Goal: Task Accomplishment & Management: Manage account settings

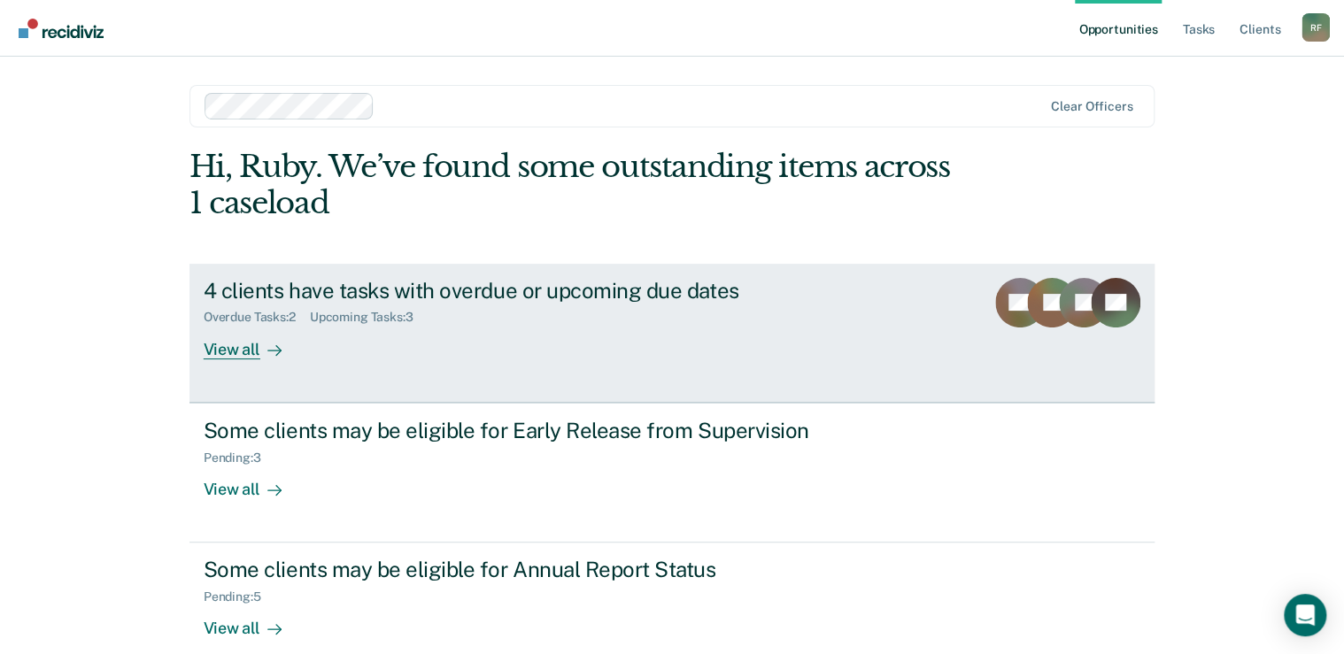
click at [224, 355] on div "View all" at bounding box center [253, 342] width 99 height 35
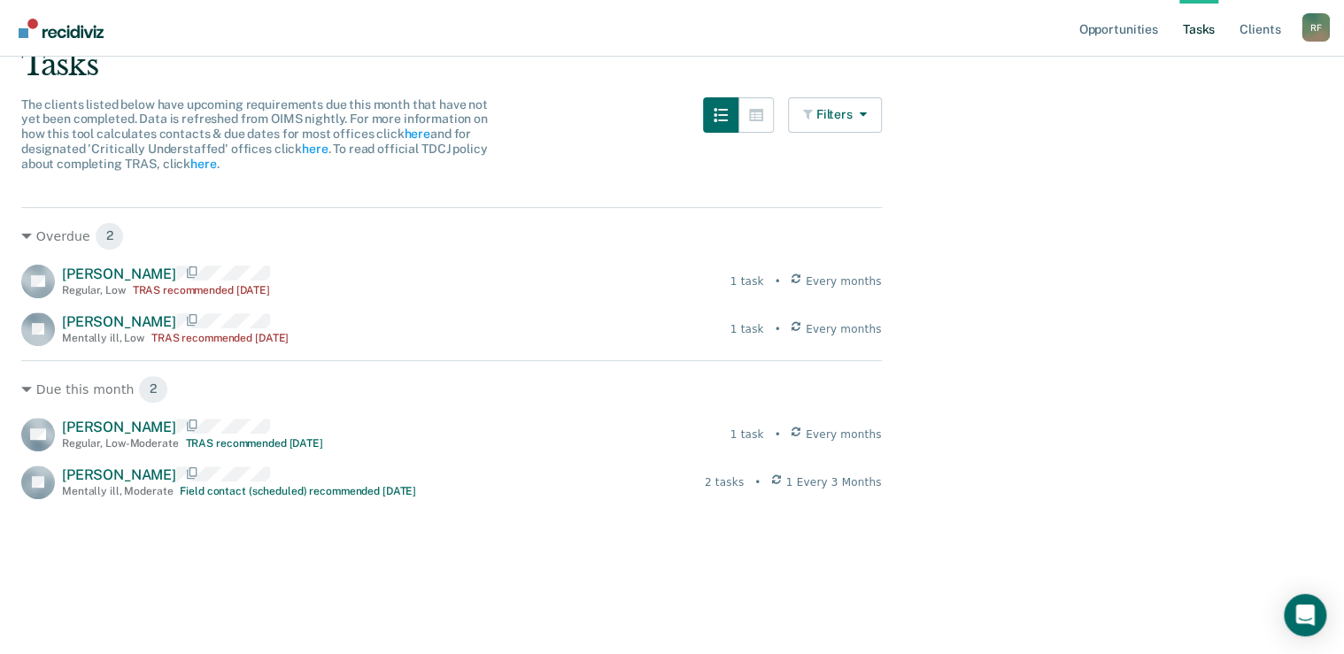
scroll to position [202, 0]
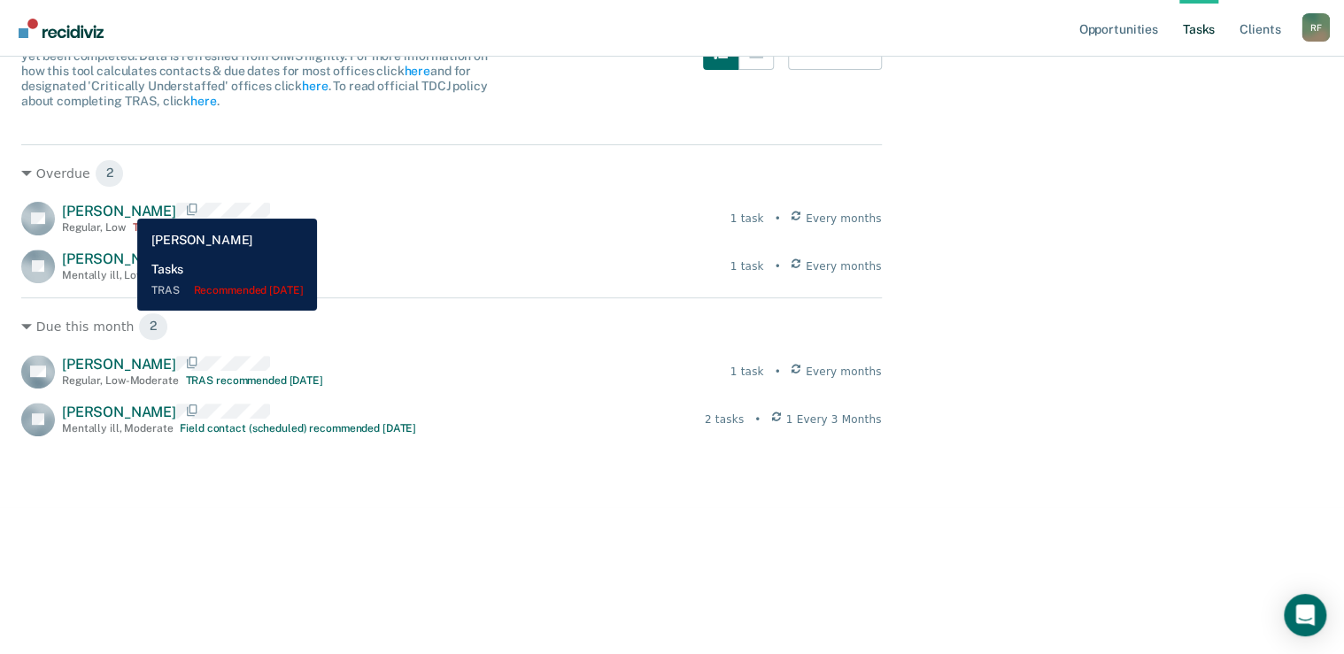
click at [124, 205] on span "[PERSON_NAME]" at bounding box center [119, 211] width 114 height 17
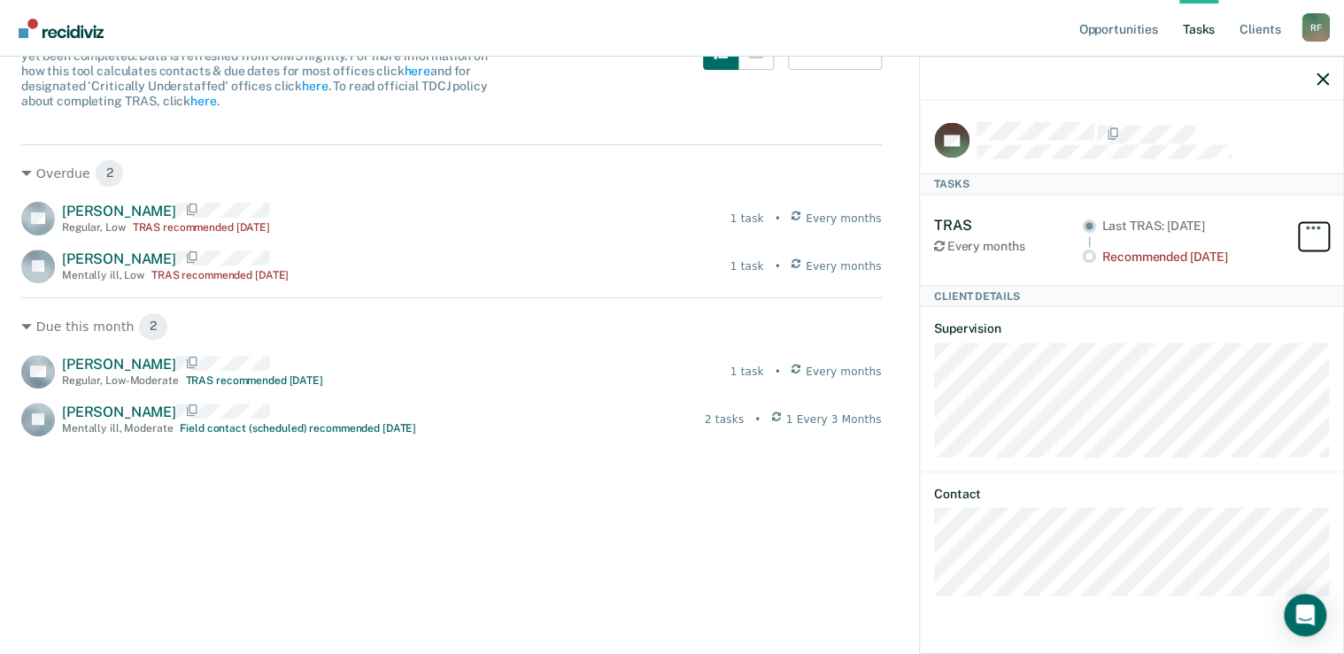
click at [1313, 226] on span "button" at bounding box center [1314, 228] width 4 height 4
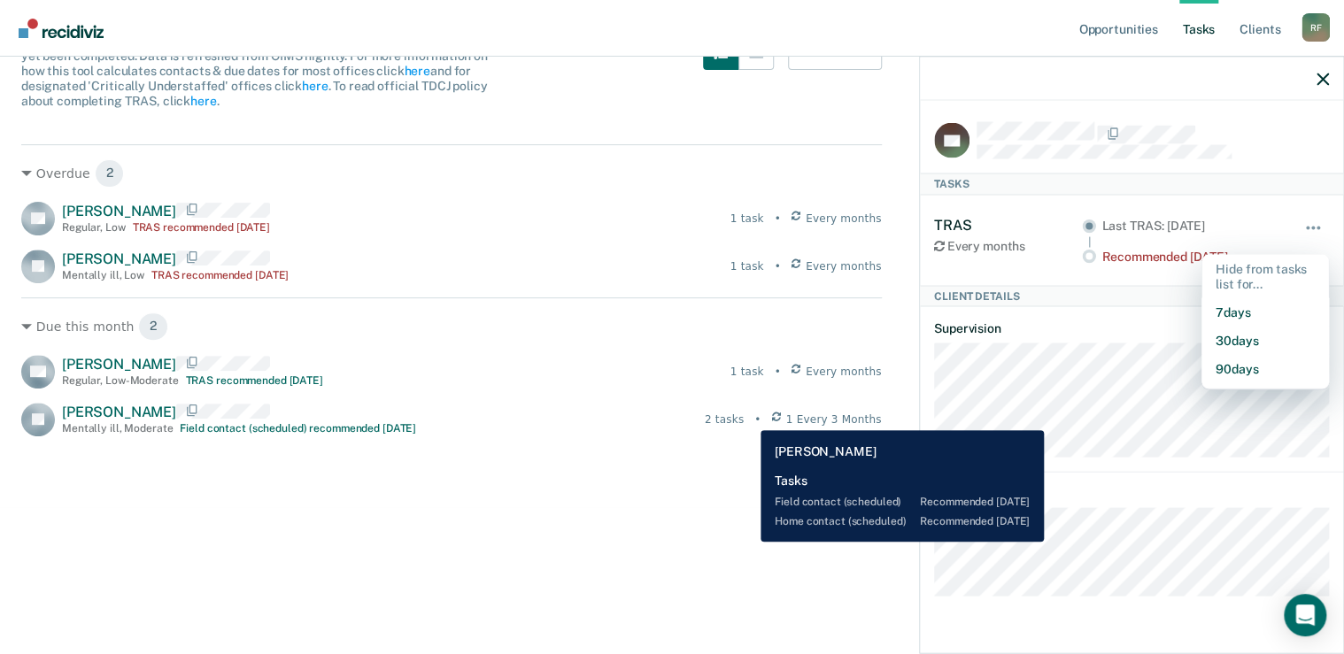
click at [744, 417] on div "2 tasks" at bounding box center [724, 420] width 39 height 16
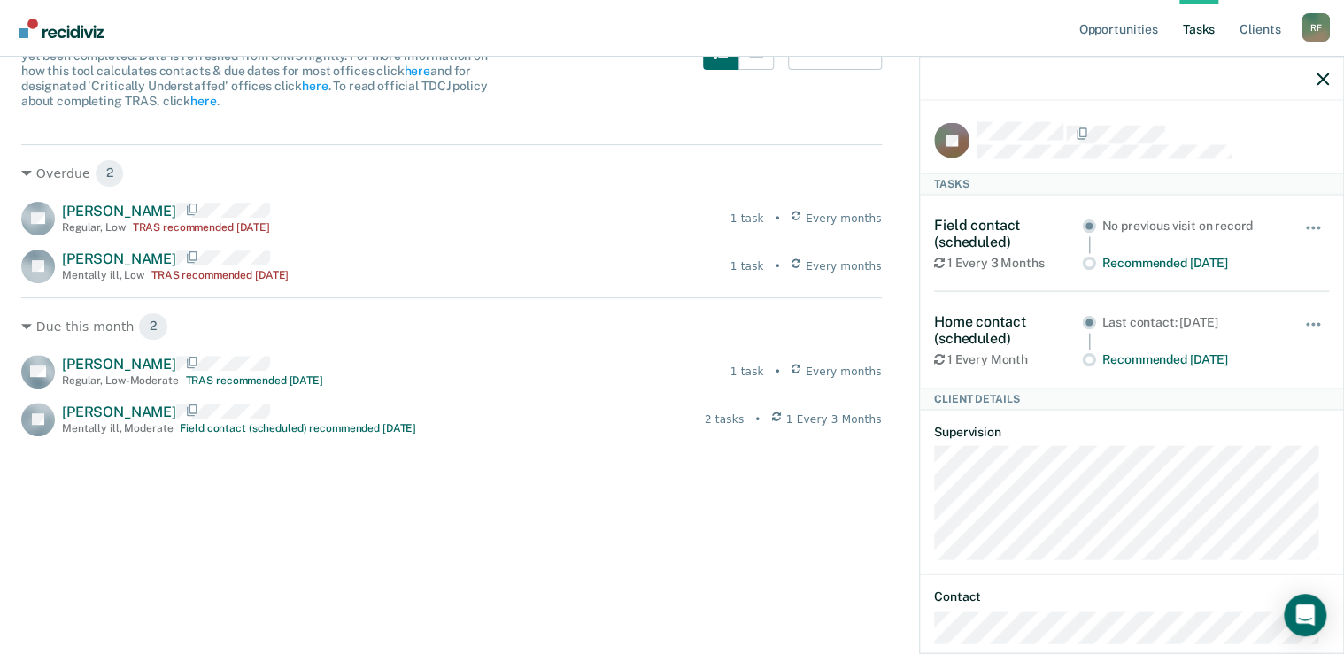
click at [937, 356] on icon at bounding box center [939, 359] width 11 height 12
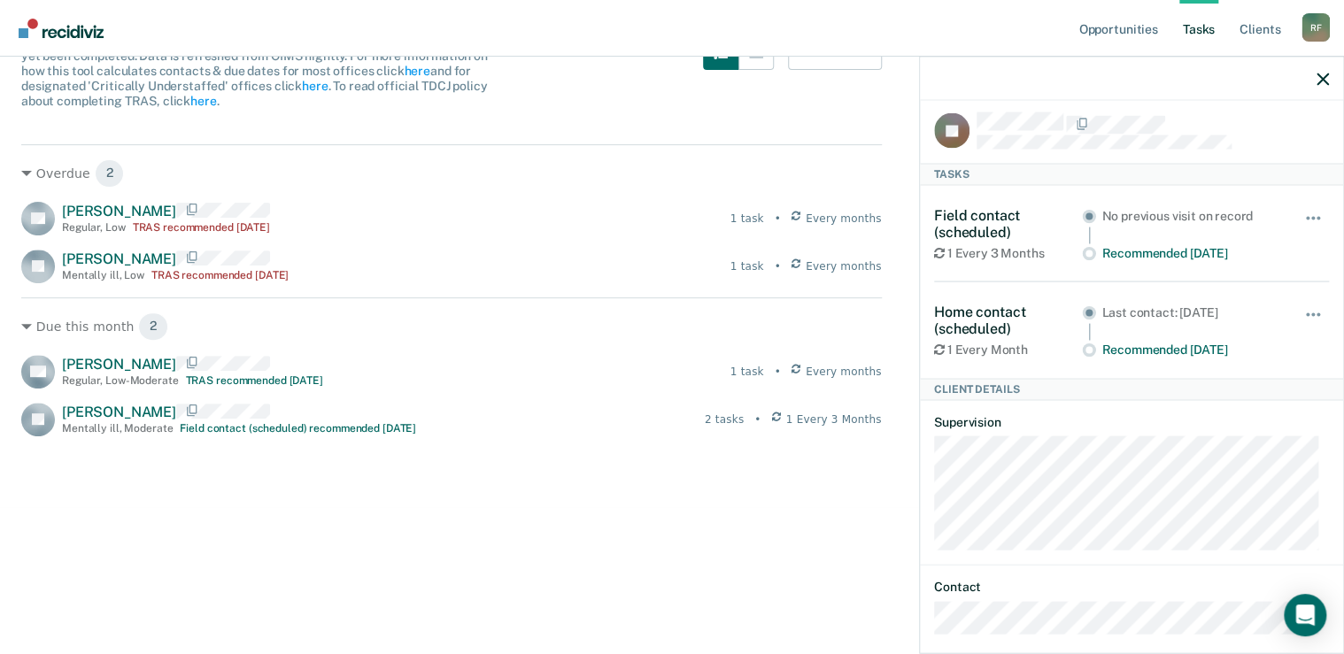
scroll to position [27, 0]
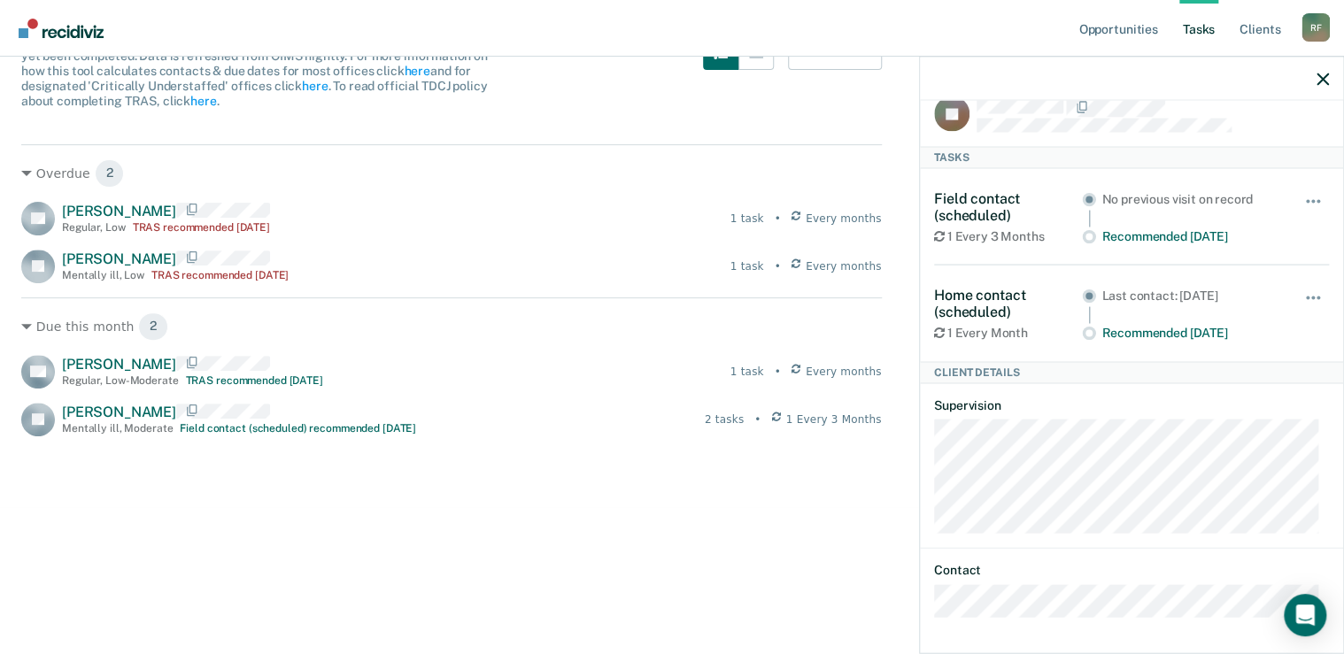
click at [1164, 236] on div "Recommended [DATE]" at bounding box center [1191, 235] width 178 height 15
click at [1308, 196] on button "button" at bounding box center [1314, 210] width 30 height 28
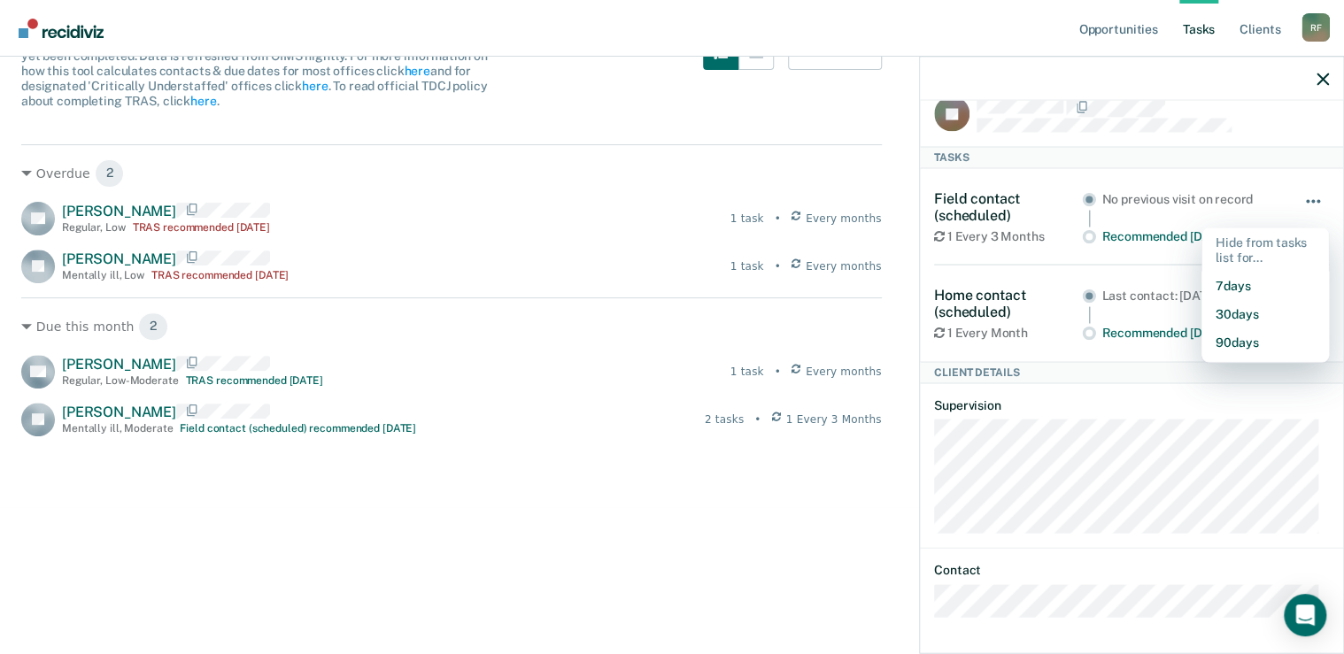
click at [1308, 196] on button "button" at bounding box center [1314, 210] width 30 height 28
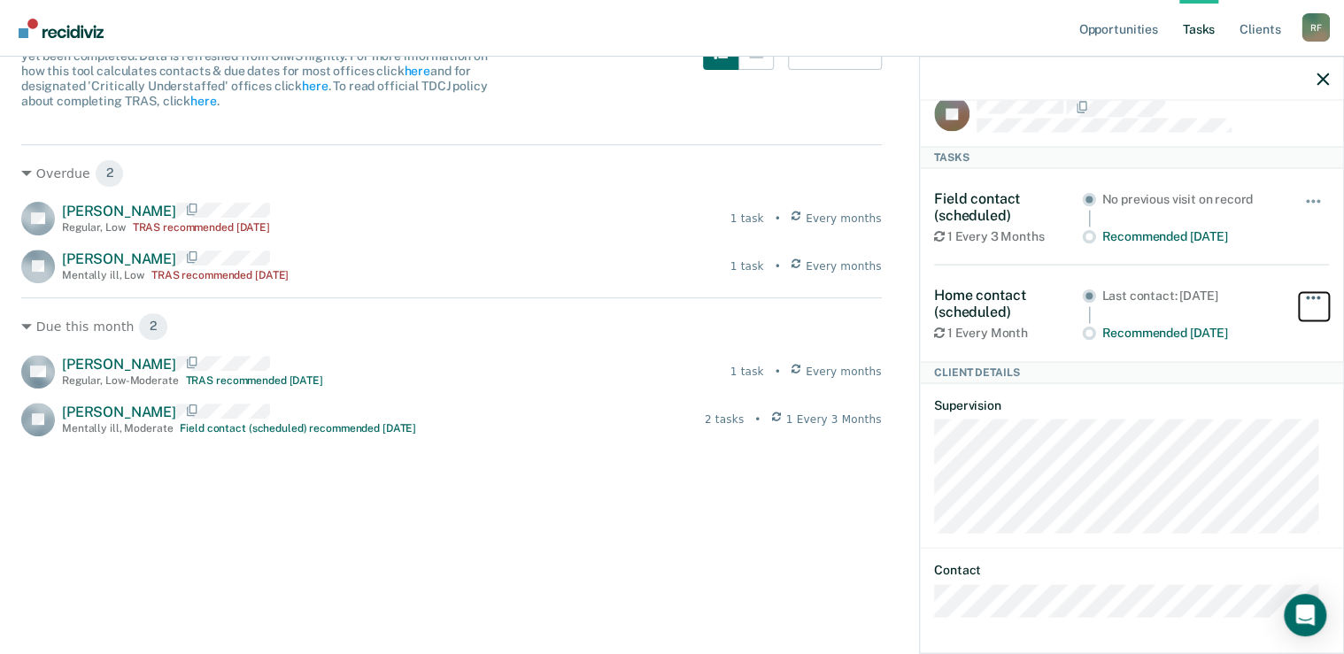
click at [1299, 299] on button "button" at bounding box center [1314, 306] width 30 height 28
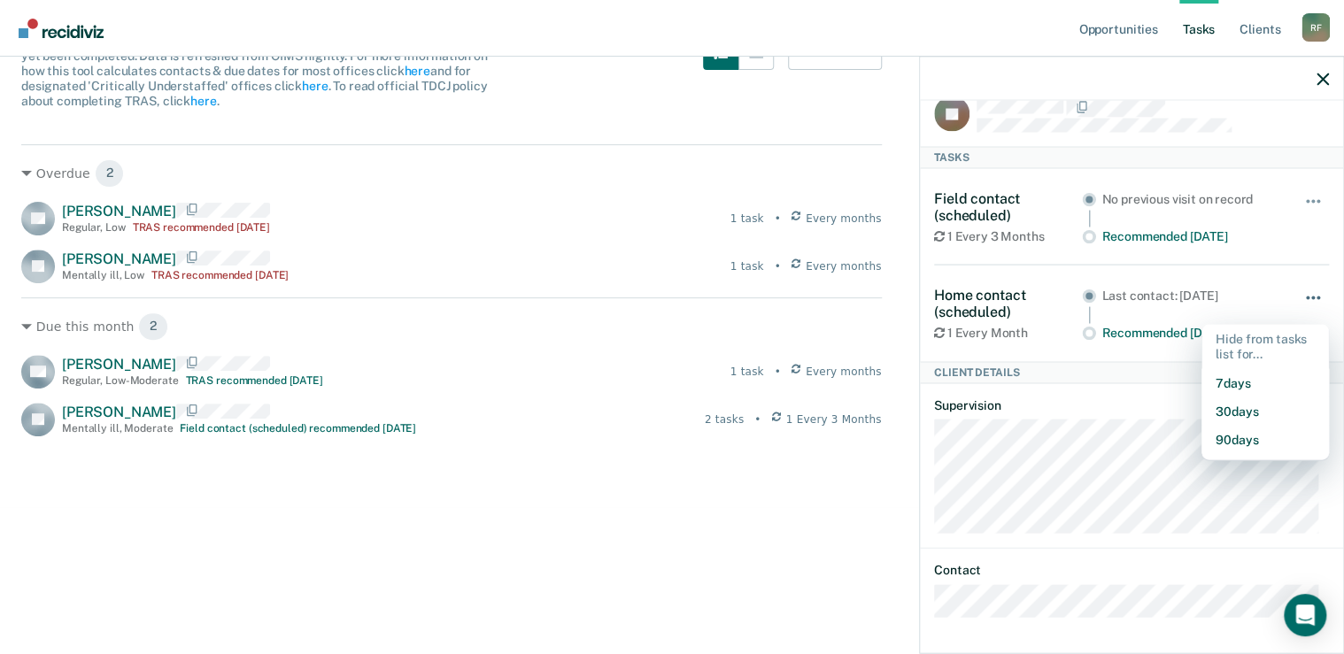
click at [1306, 296] on span "button" at bounding box center [1308, 298] width 4 height 4
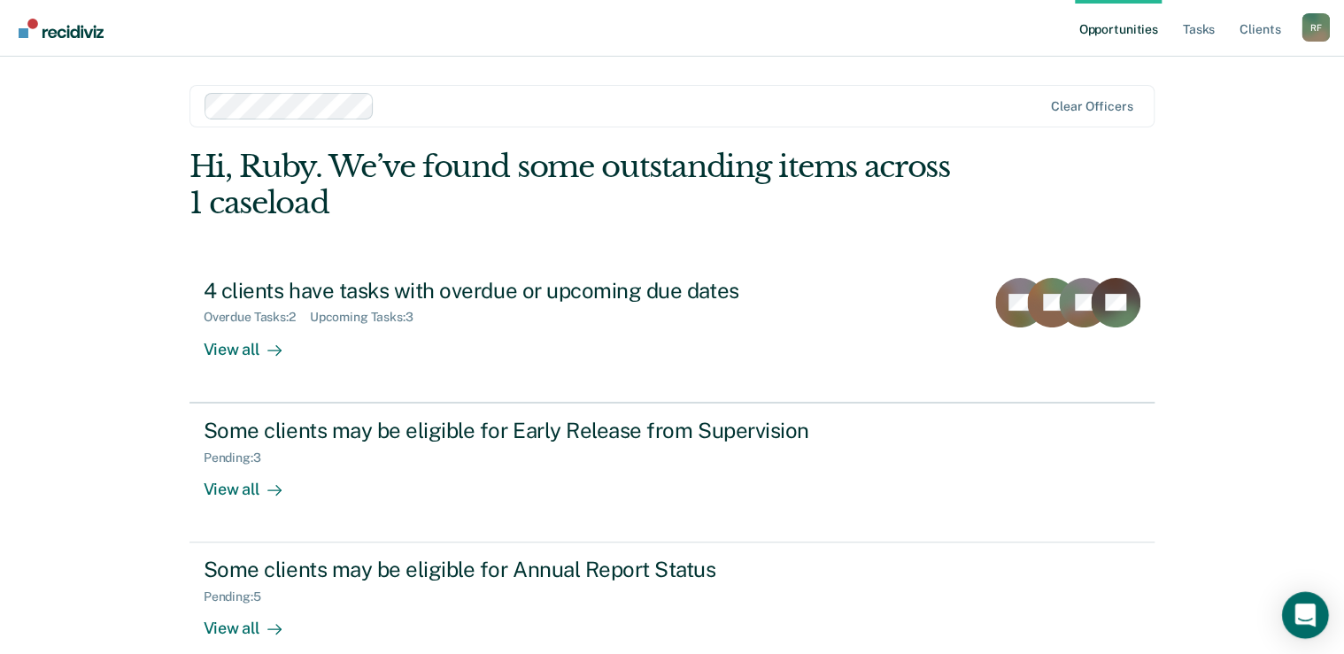
click at [1300, 619] on icon "Open Intercom Messenger" at bounding box center [1305, 615] width 23 height 23
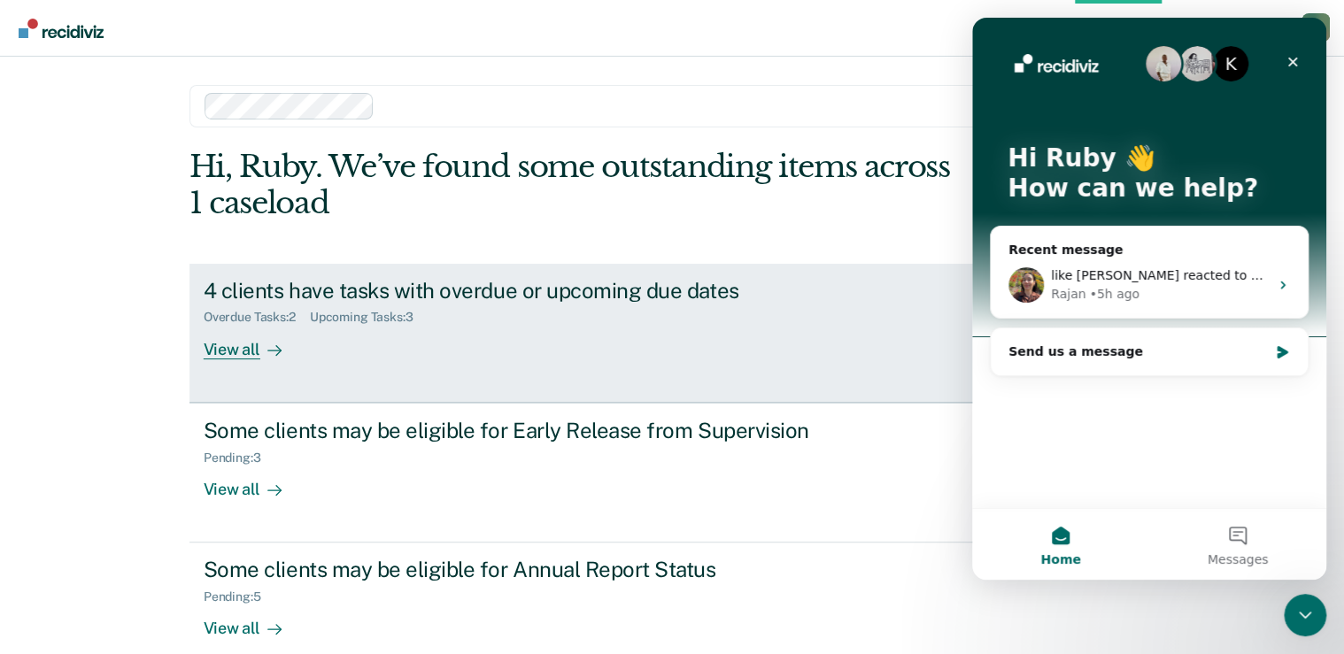
click at [863, 289] on div "4 clients have tasks with overdue or upcoming due dates Overdue Tasks : 2 Upcom…" at bounding box center [536, 318] width 664 height 81
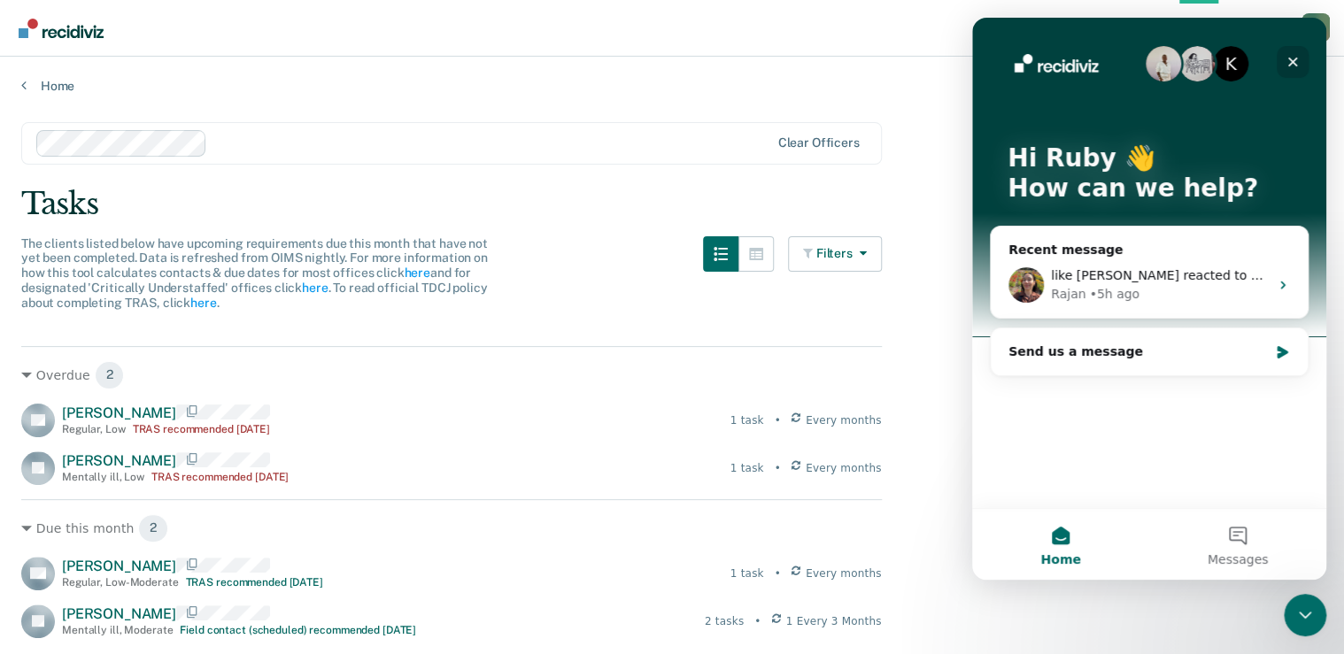
click at [1281, 56] on div "Close" at bounding box center [1293, 62] width 32 height 32
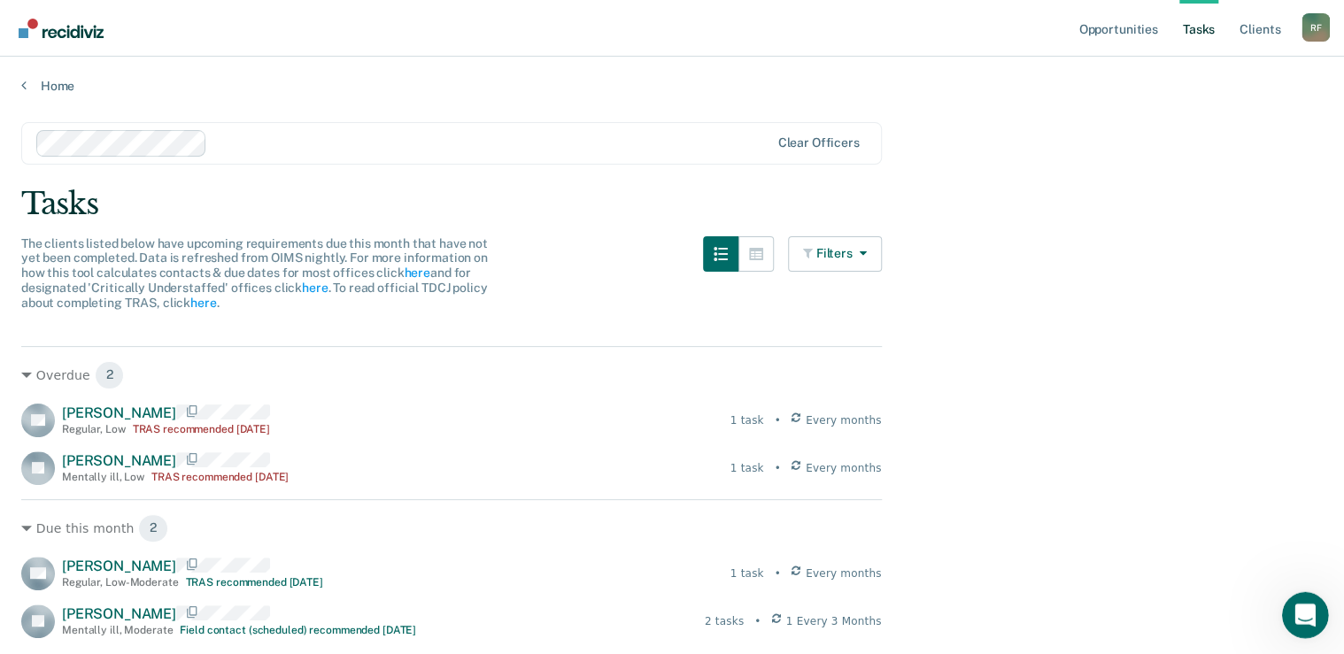
click at [1294, 612] on icon "Open Intercom Messenger" at bounding box center [1303, 613] width 29 height 29
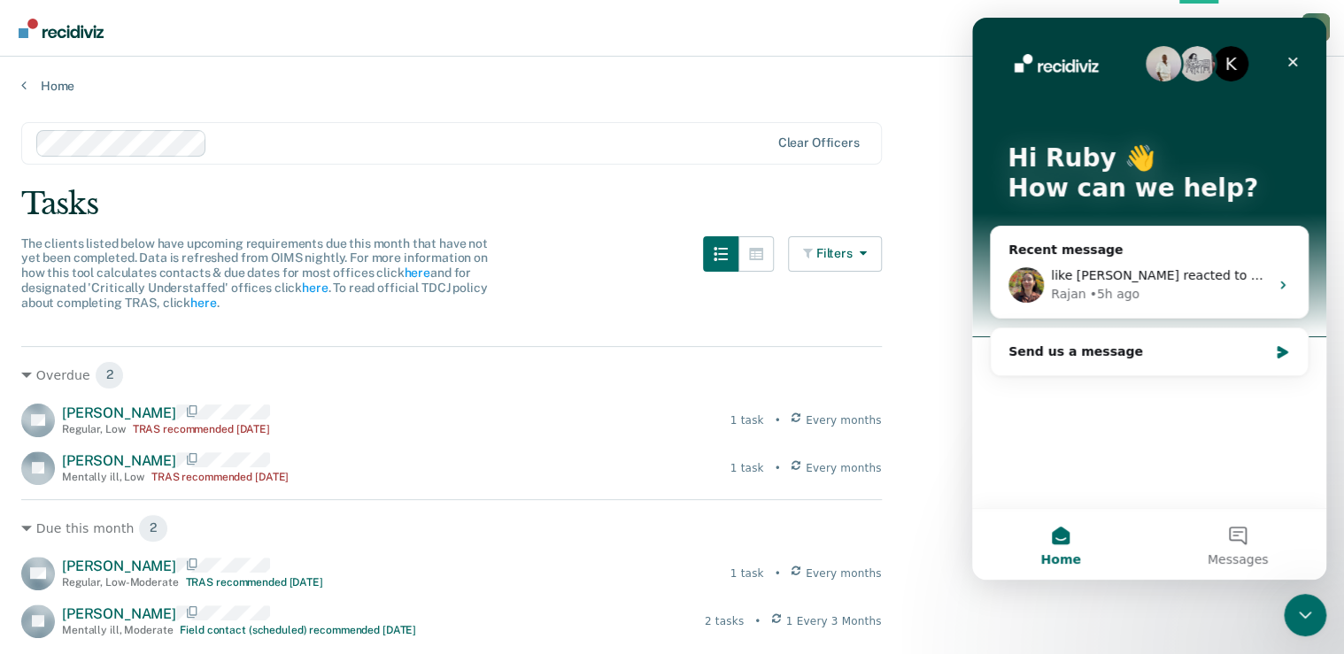
click at [1203, 65] on img "Intercom messenger" at bounding box center [1197, 63] width 35 height 35
click at [1174, 60] on img "Intercom messenger" at bounding box center [1163, 63] width 35 height 35
click at [1242, 61] on div "K" at bounding box center [1230, 63] width 35 height 35
click at [1235, 61] on div "K" at bounding box center [1230, 63] width 35 height 35
click at [1176, 60] on img "Intercom messenger" at bounding box center [1163, 63] width 35 height 35
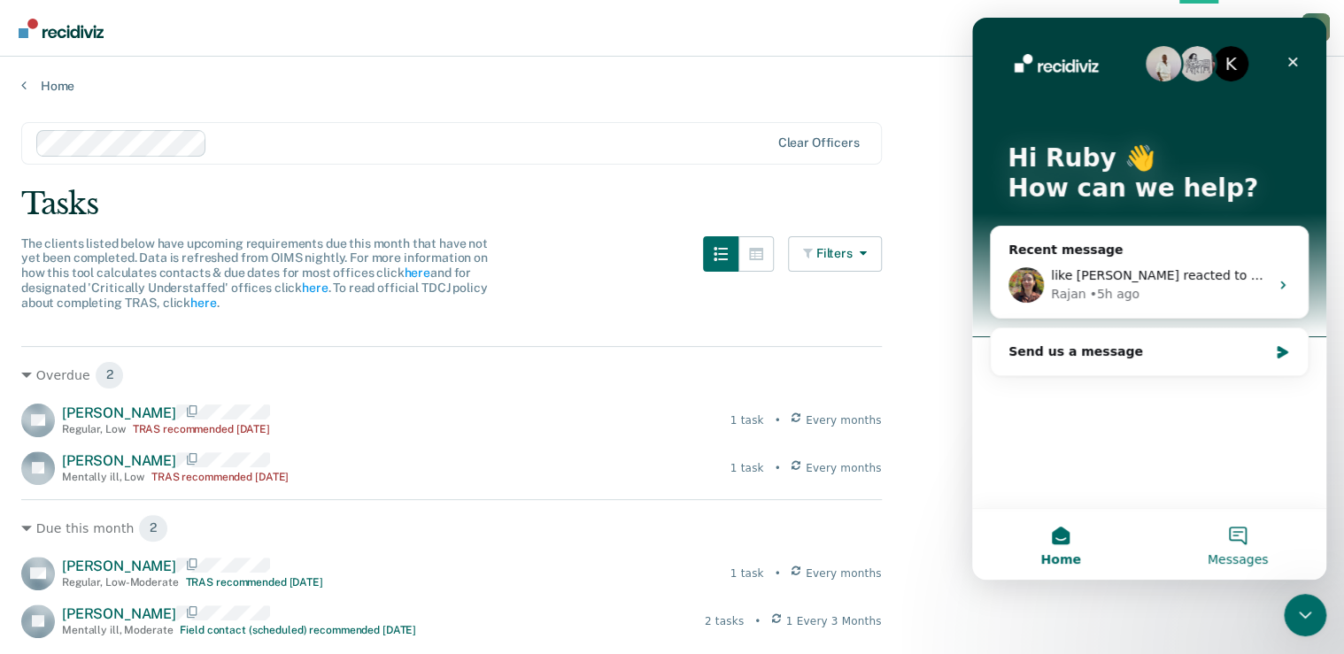
click at [1233, 542] on button "Messages" at bounding box center [1238, 544] width 177 height 71
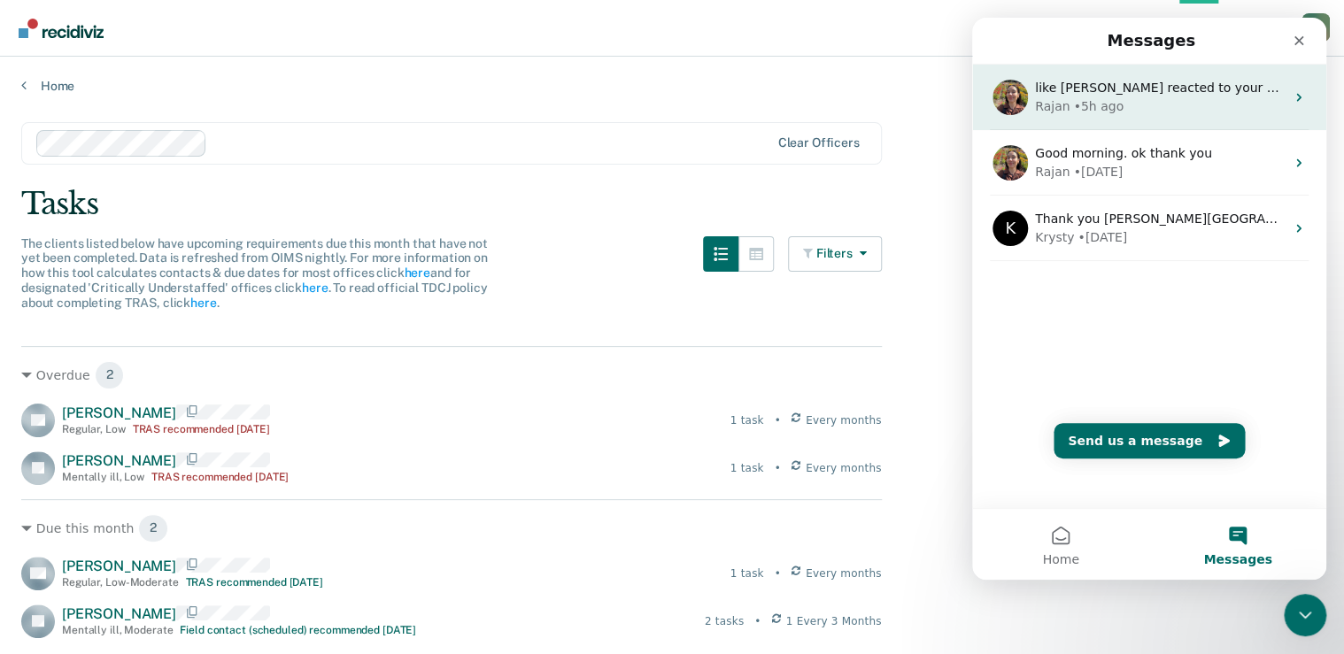
click at [1087, 100] on div "• 5h ago" at bounding box center [1098, 106] width 50 height 19
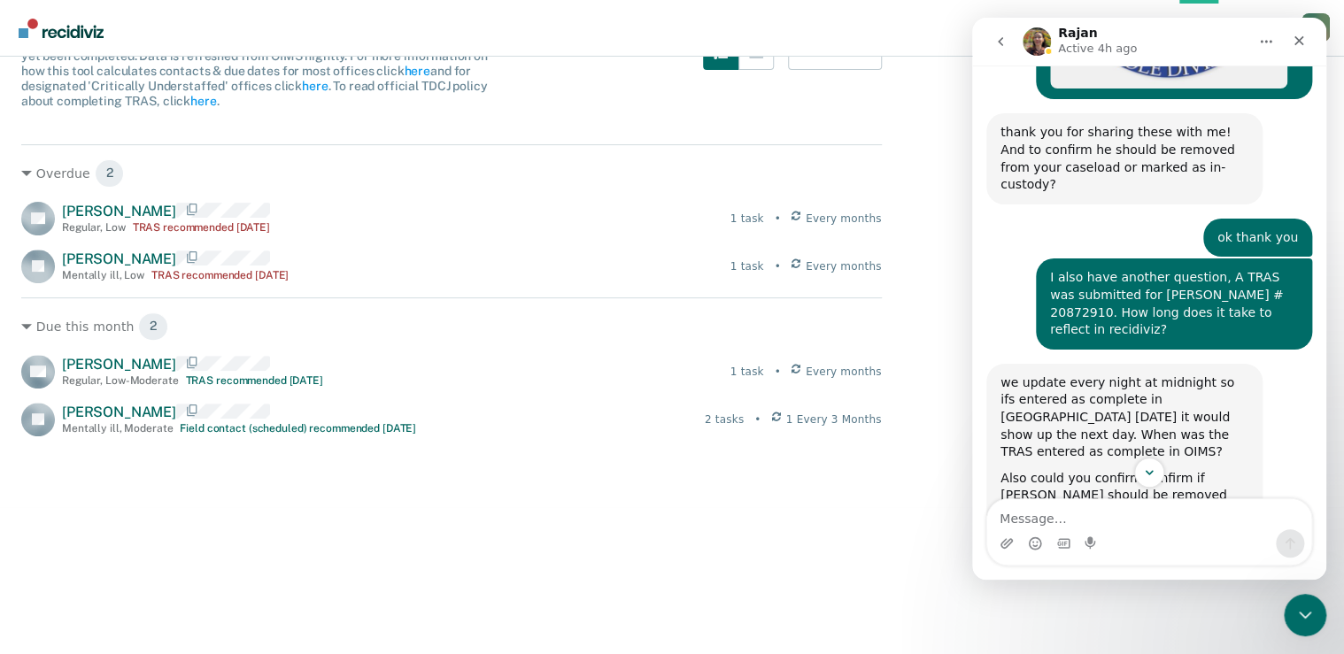
scroll to position [1288, 0]
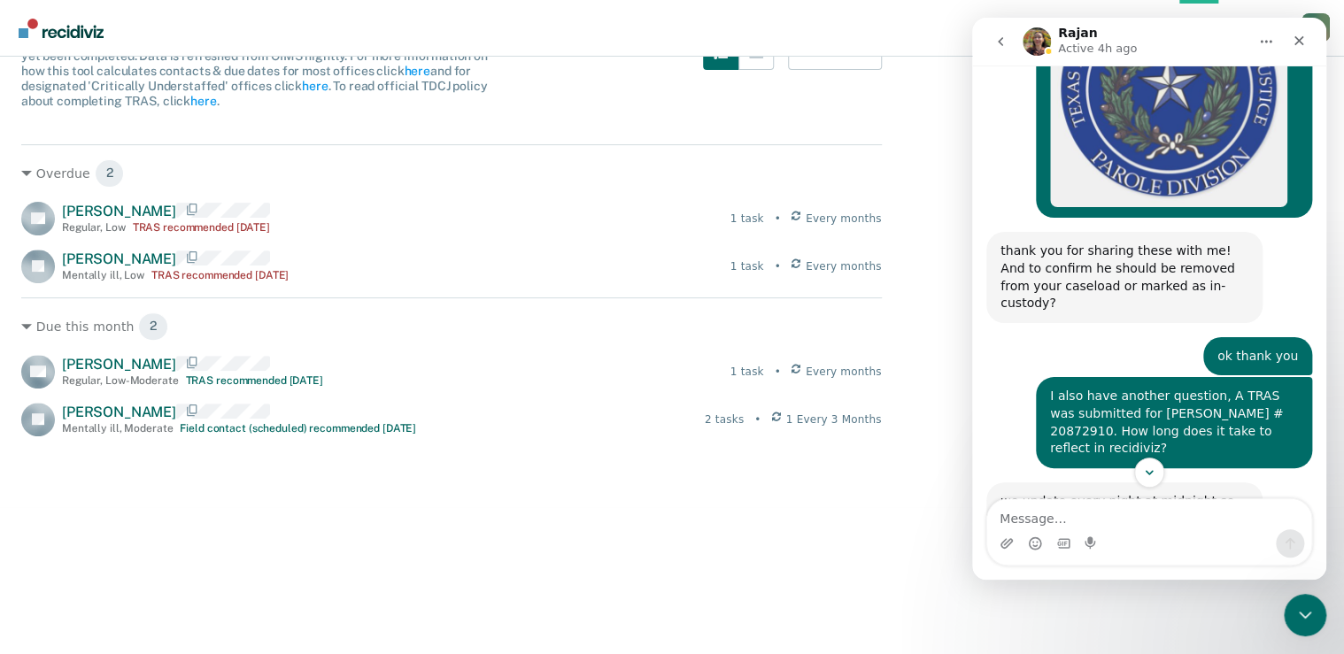
click at [1002, 39] on icon "go back" at bounding box center [1001, 42] width 14 height 14
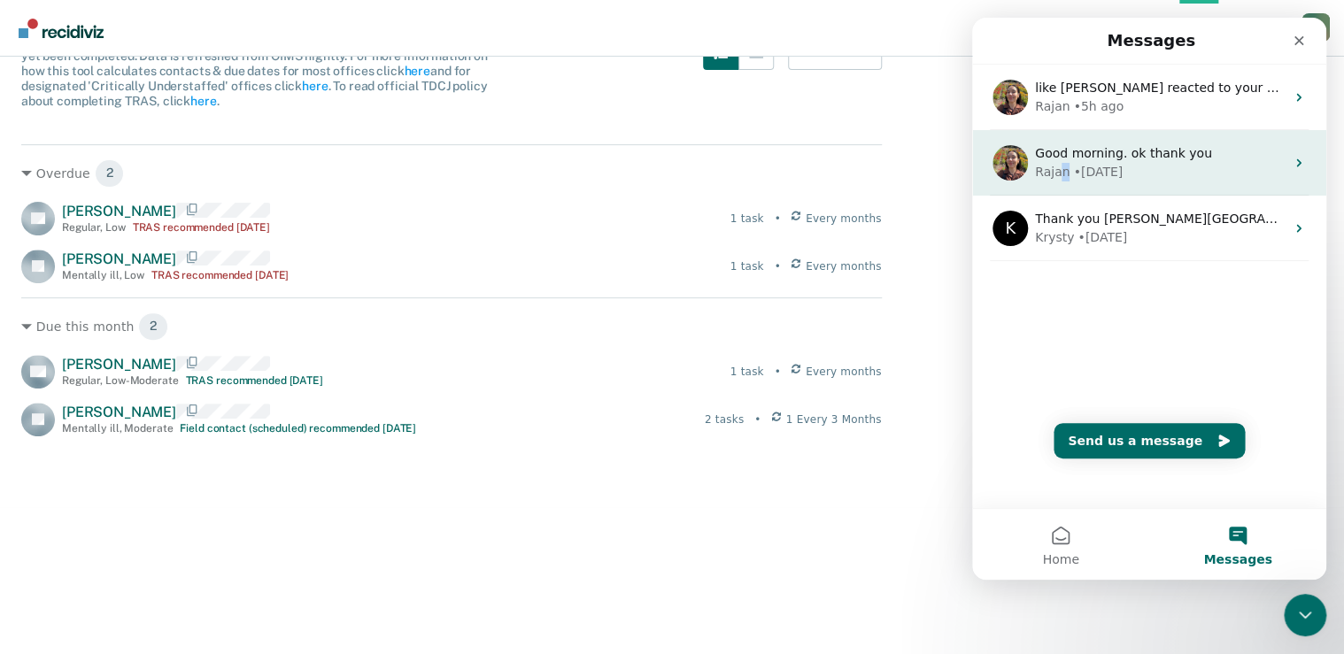
click at [1062, 167] on div "Rajan" at bounding box center [1052, 172] width 35 height 19
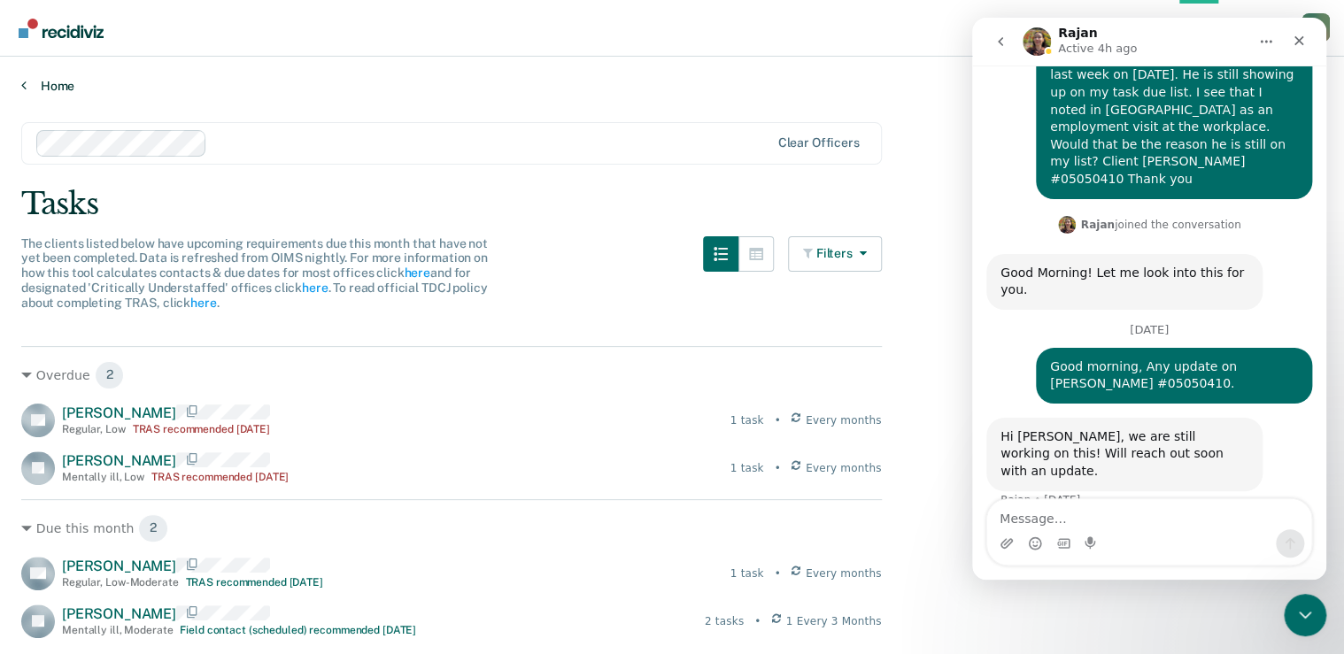
click at [28, 89] on link "Home" at bounding box center [672, 86] width 1302 height 16
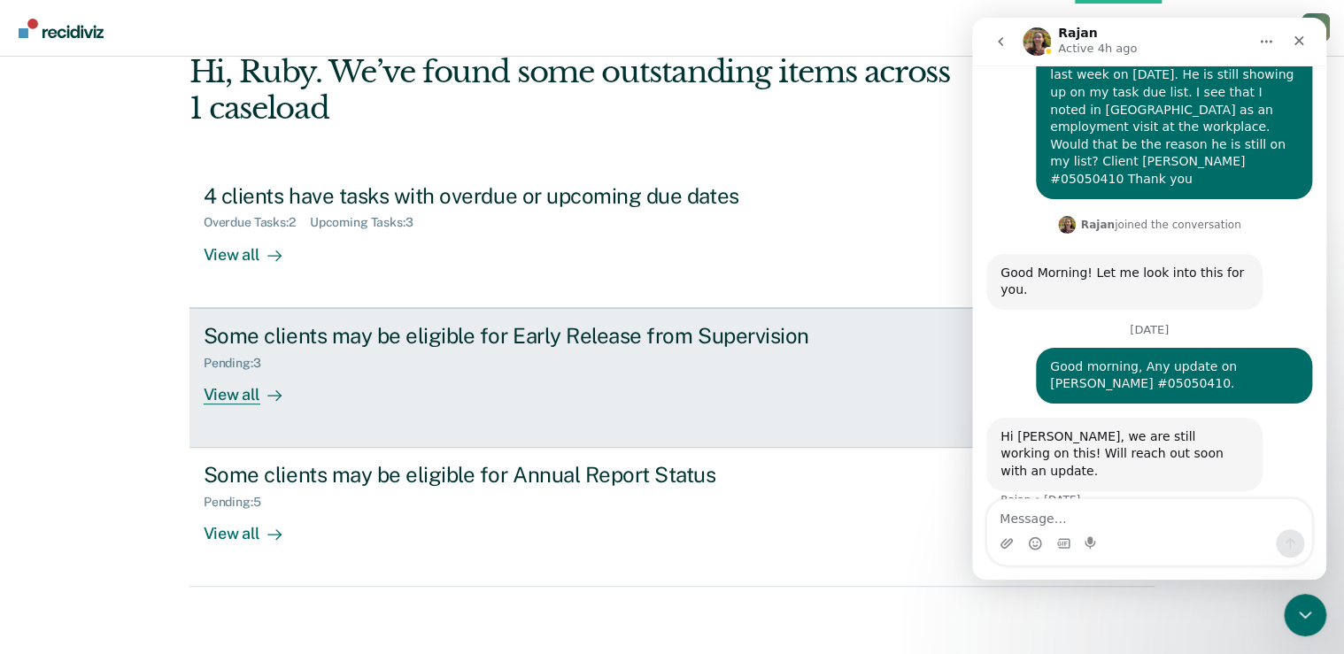
scroll to position [97, 0]
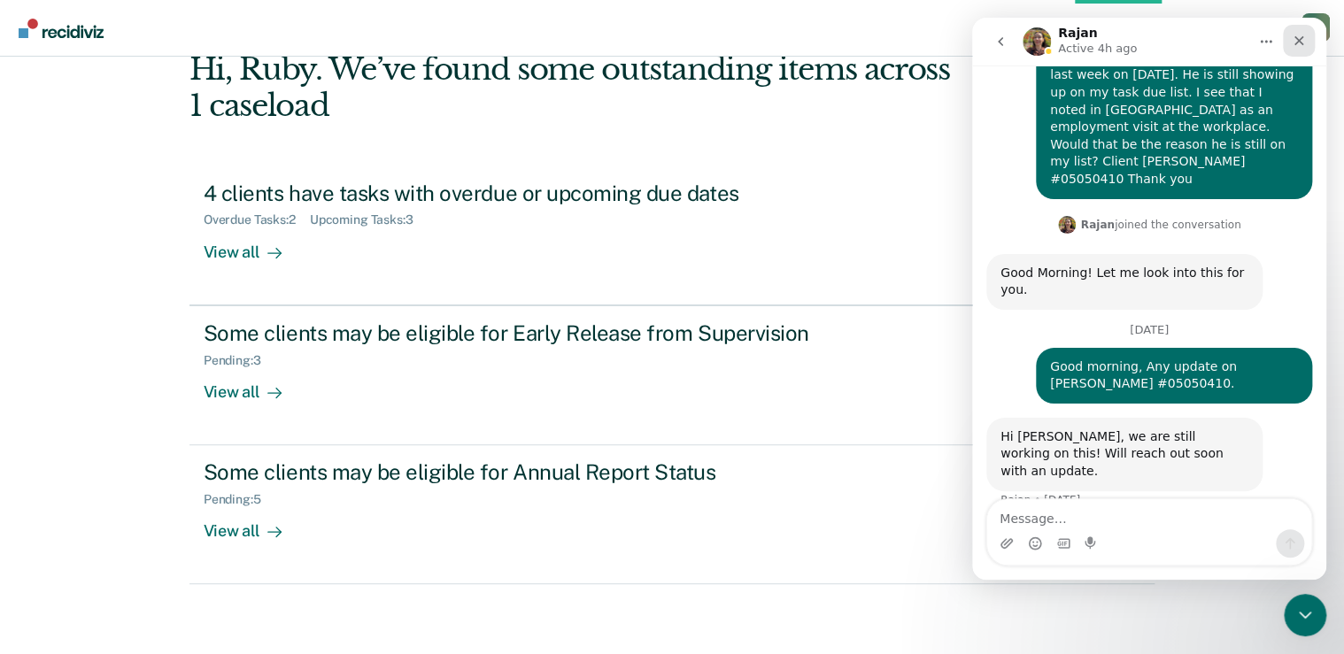
click at [1297, 41] on icon "Close" at bounding box center [1299, 41] width 14 height 14
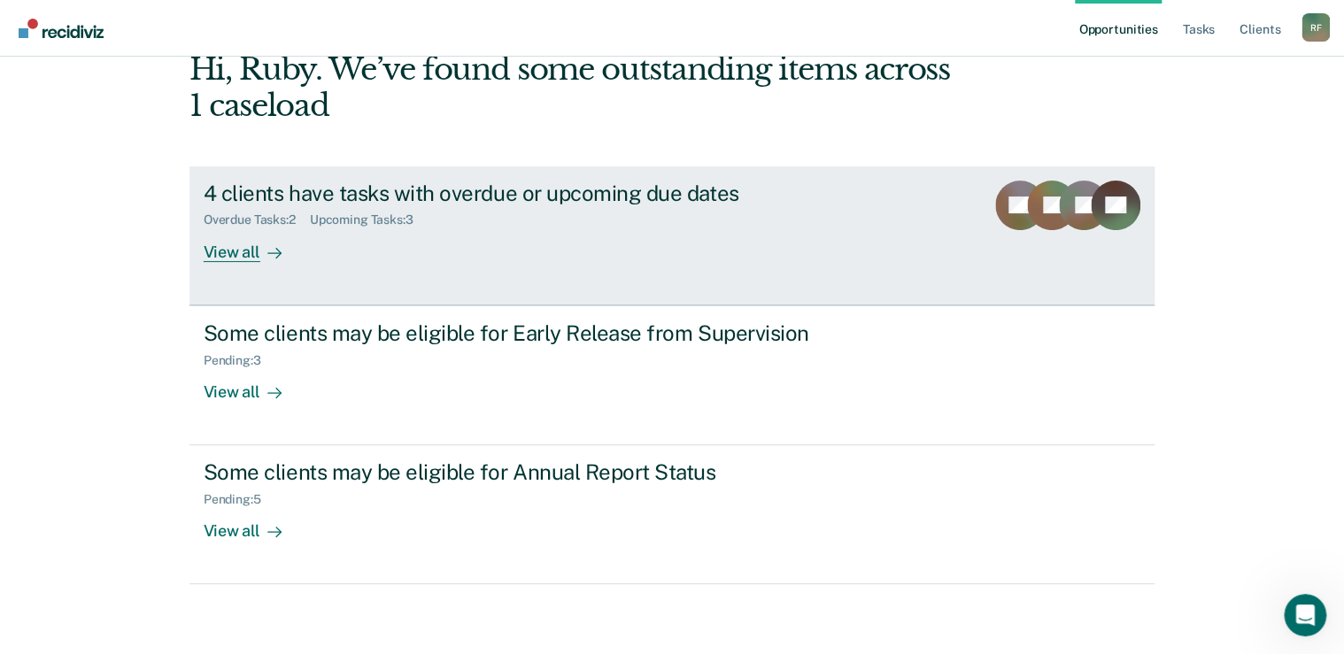
click at [237, 248] on div "View all" at bounding box center [253, 245] width 99 height 35
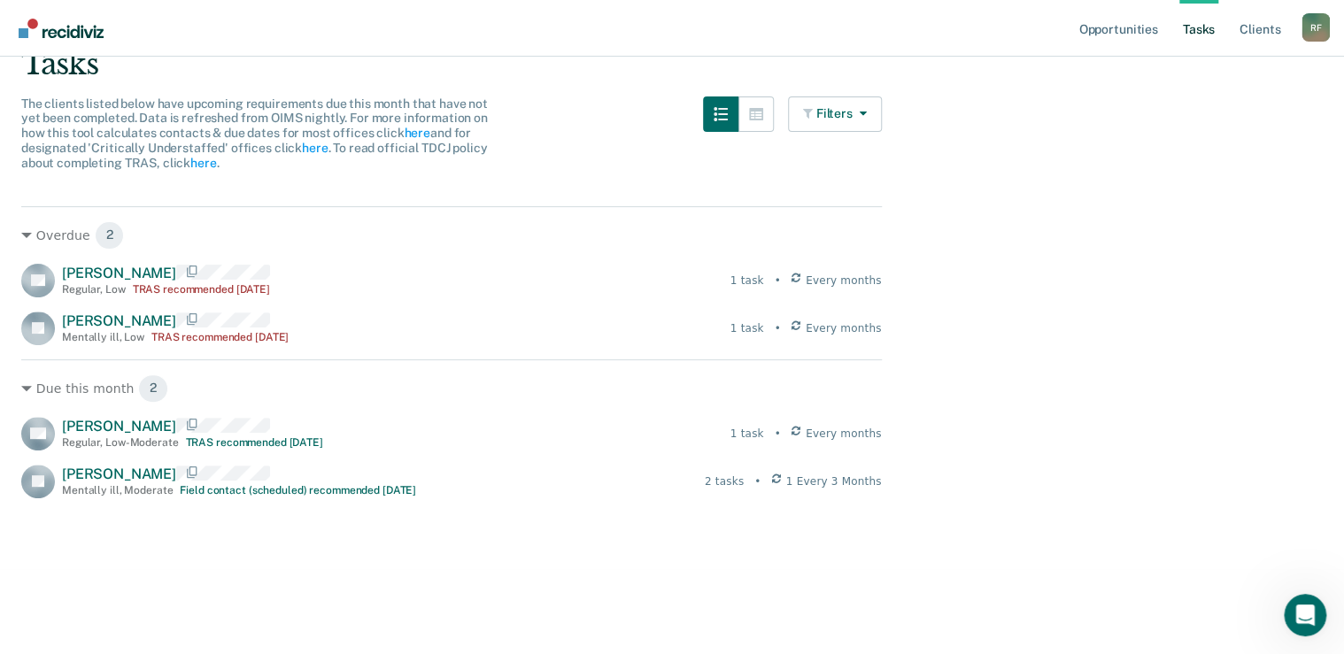
scroll to position [142, 0]
